Goal: Information Seeking & Learning: Find specific fact

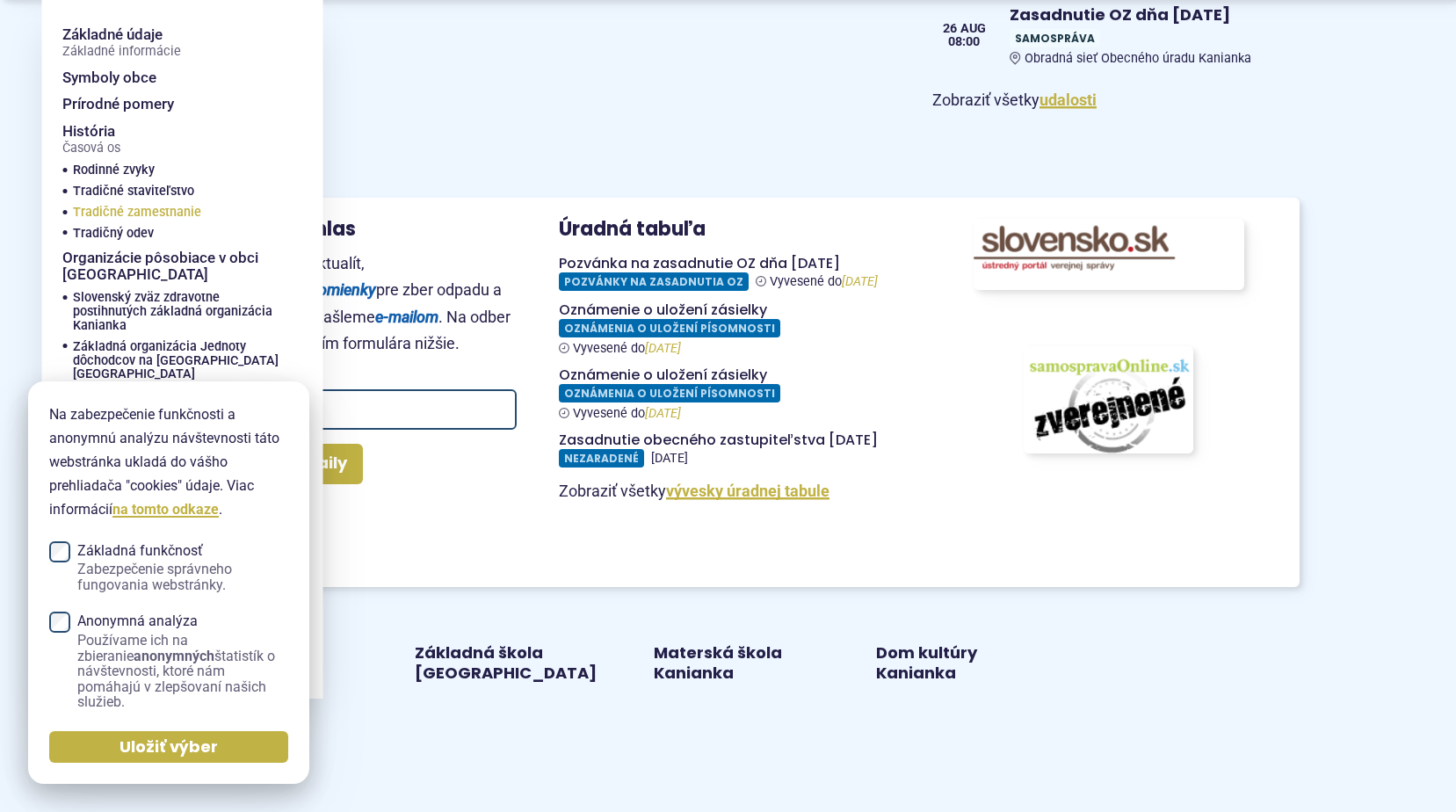
scroll to position [1669, 0]
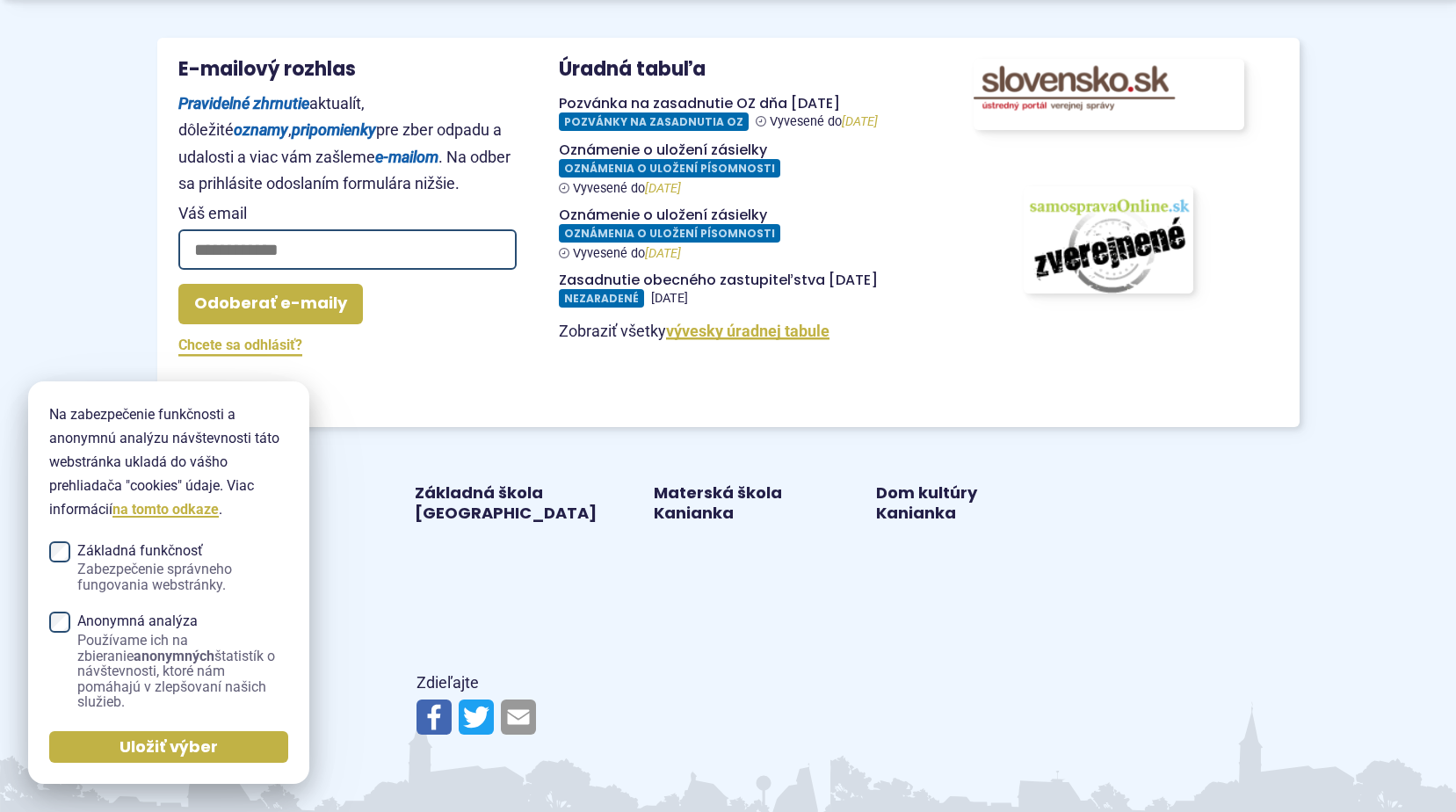
click at [489, 527] on div "Základná škola [GEOGRAPHIC_DATA]" at bounding box center [506, 503] width 194 height 55
click at [483, 513] on link "Základná škola [GEOGRAPHIC_DATA]" at bounding box center [506, 503] width 180 height 41
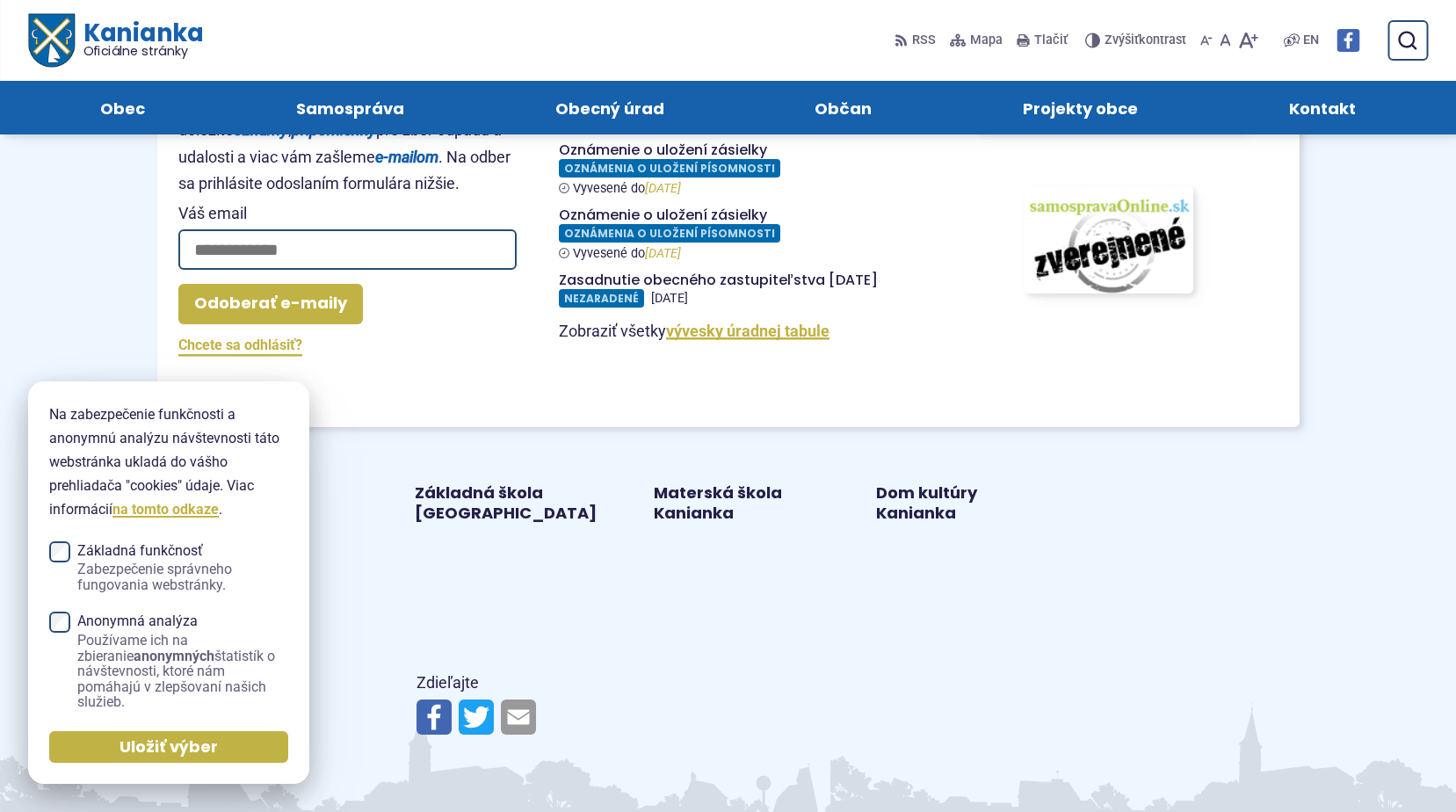
scroll to position [1582, 0]
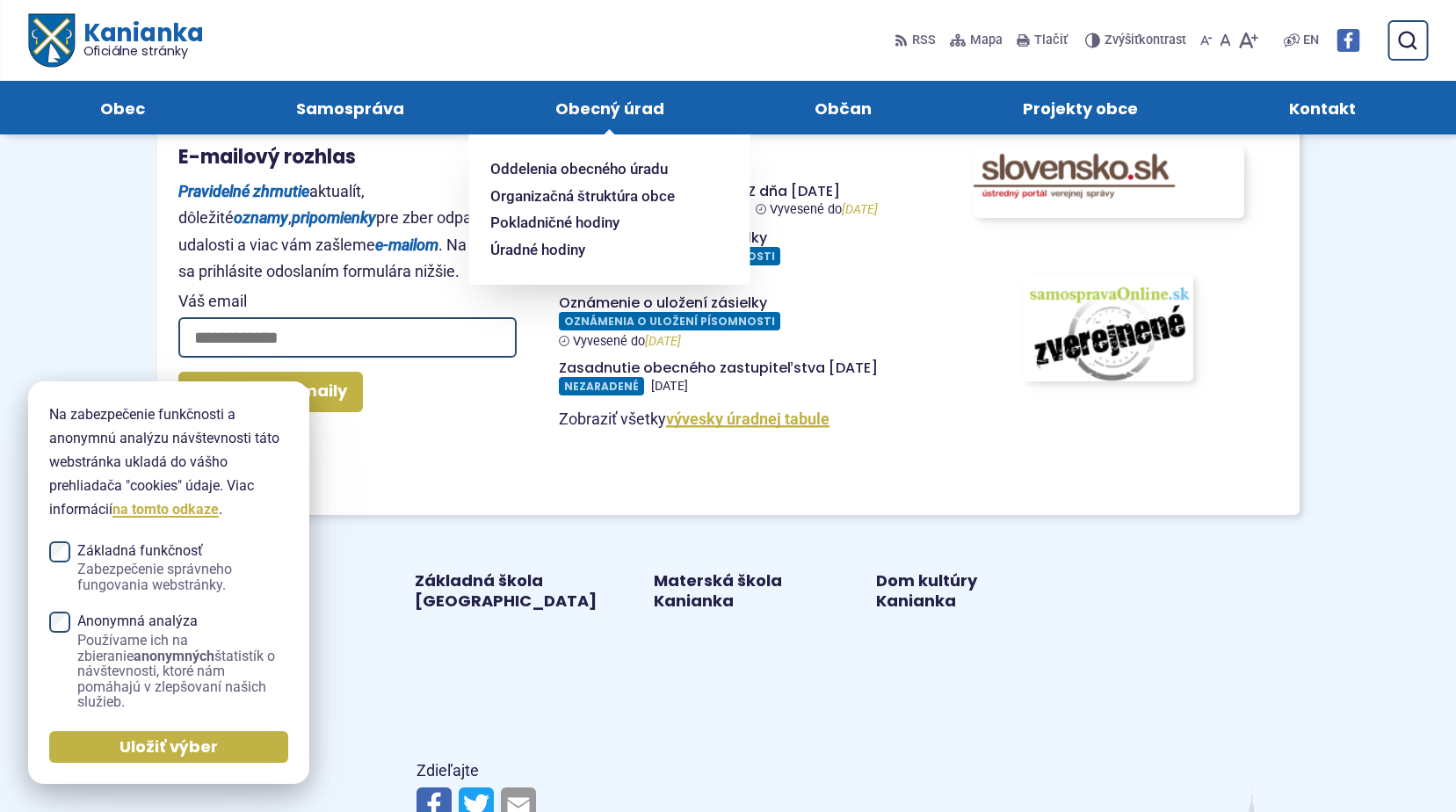
click at [627, 105] on span "Obecný úrad" at bounding box center [610, 107] width 109 height 54
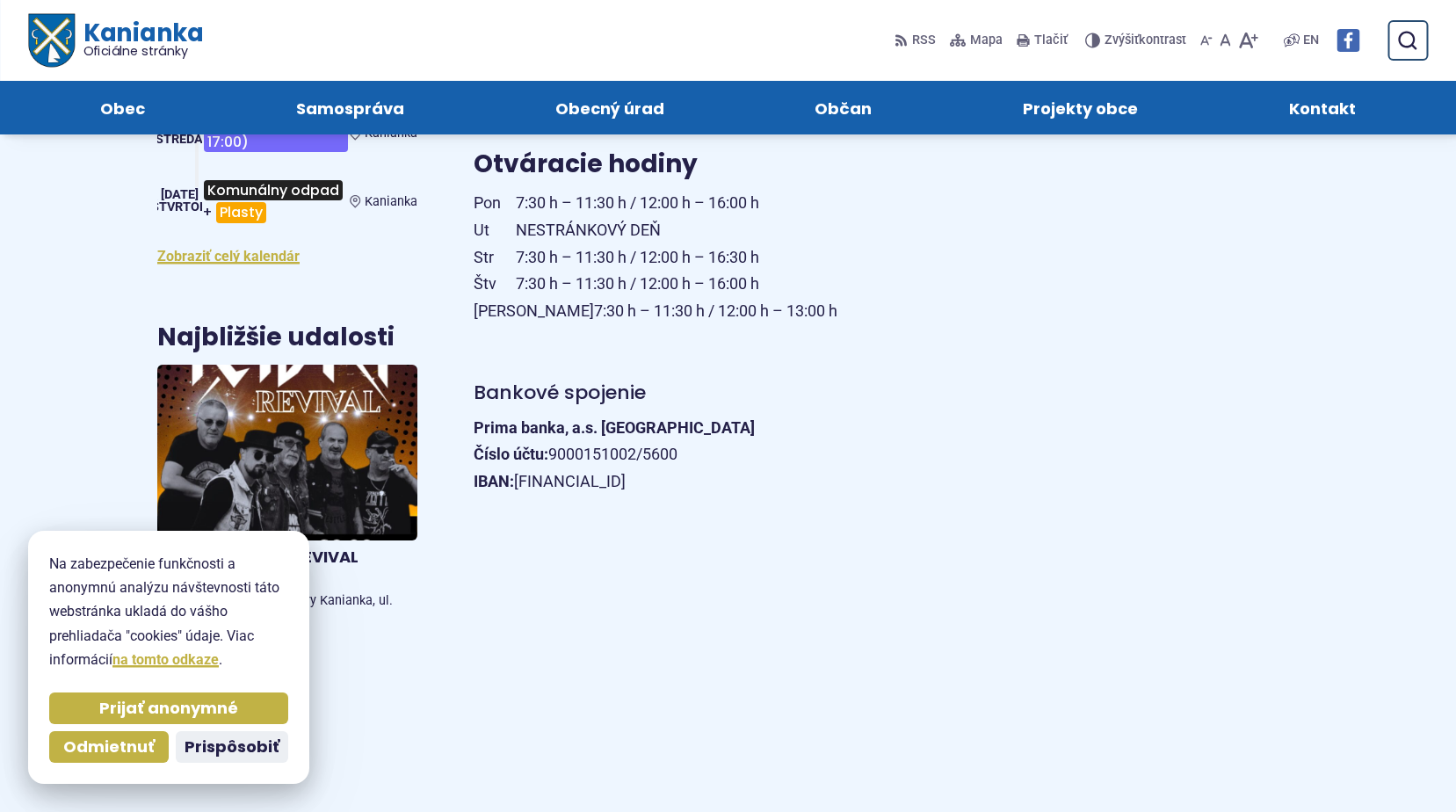
scroll to position [615, 0]
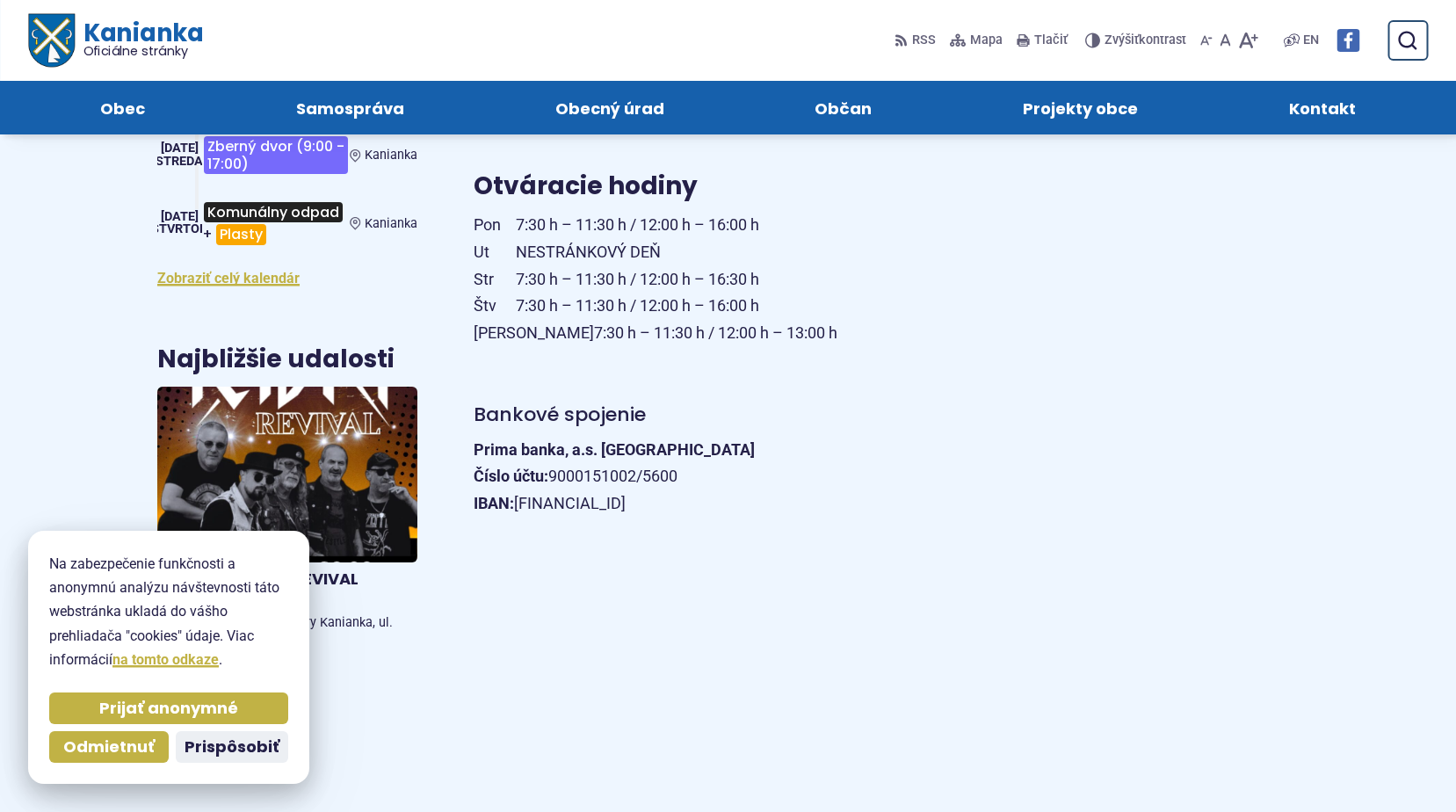
click at [1071, 410] on h4 "Bankové spojenie" at bounding box center [785, 415] width 624 height 25
